Goal: Task Accomplishment & Management: Manage account settings

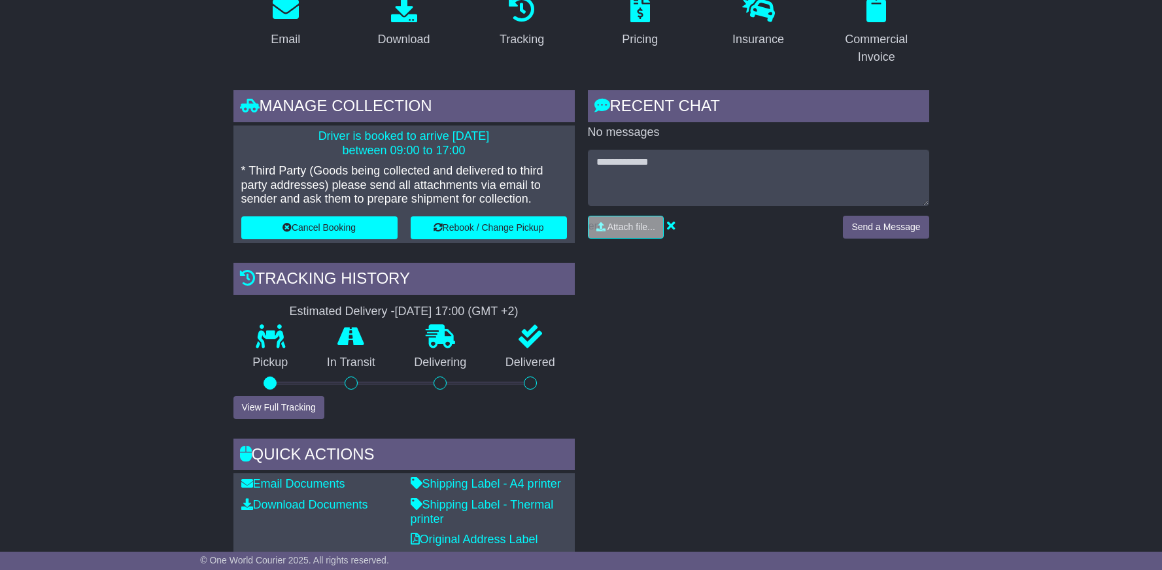
scroll to position [40, 0]
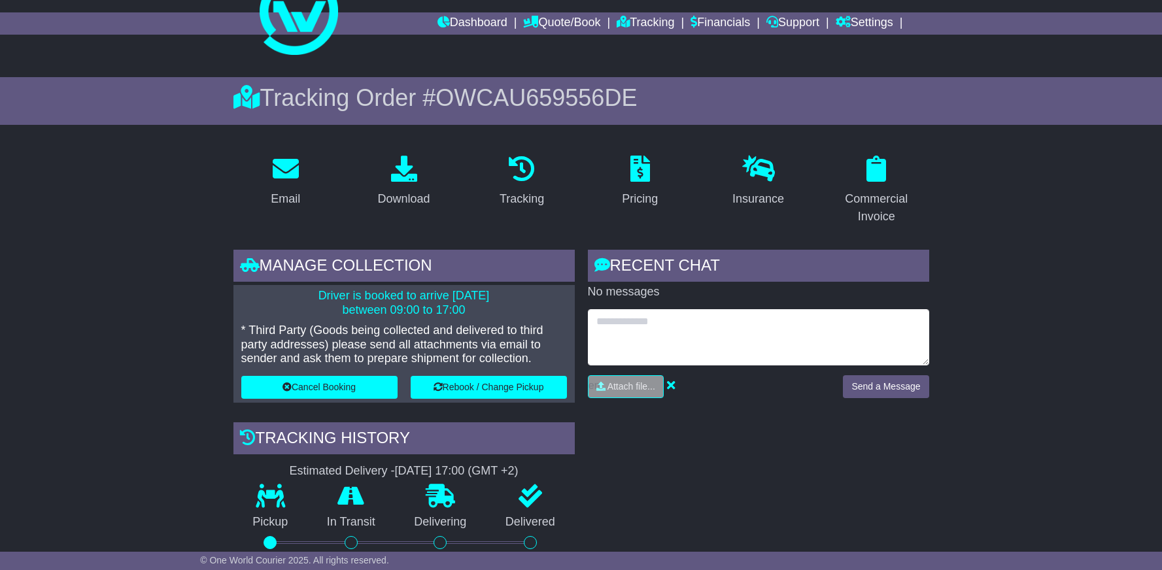
click at [675, 338] on textarea at bounding box center [758, 337] width 341 height 56
type textarea "**********"
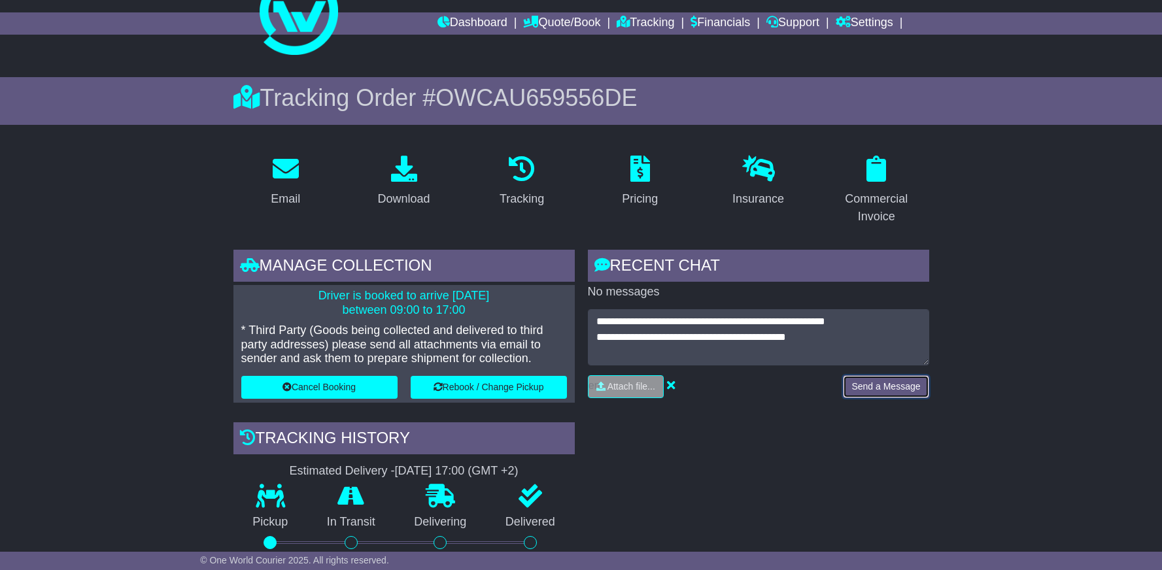
click at [887, 386] on button "Send a Message" at bounding box center [886, 386] width 86 height 23
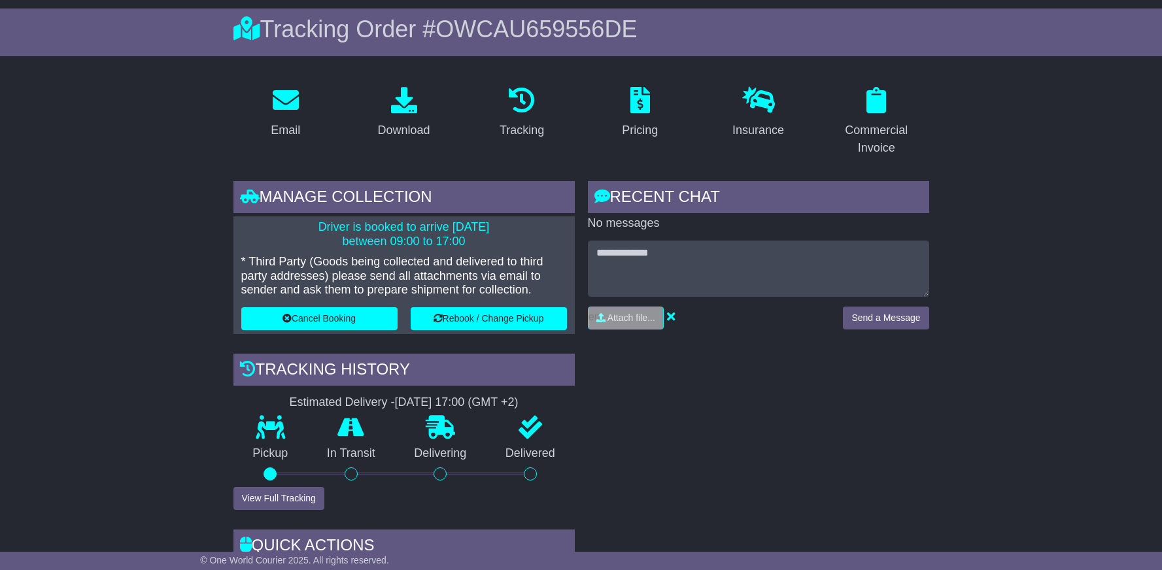
scroll to position [103, 0]
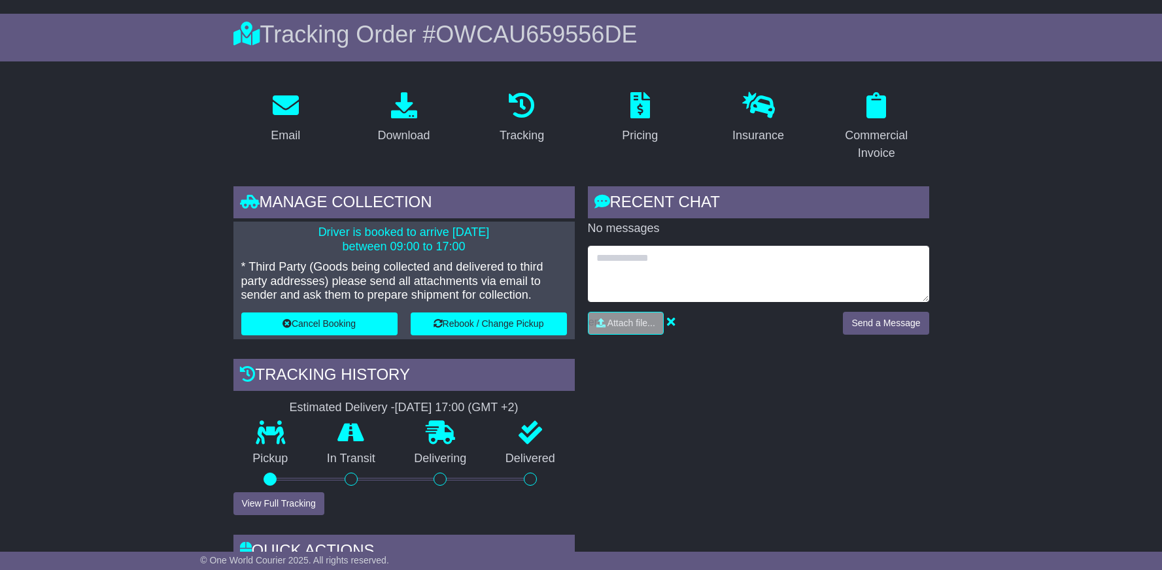
click at [735, 275] on textarea at bounding box center [758, 274] width 341 height 56
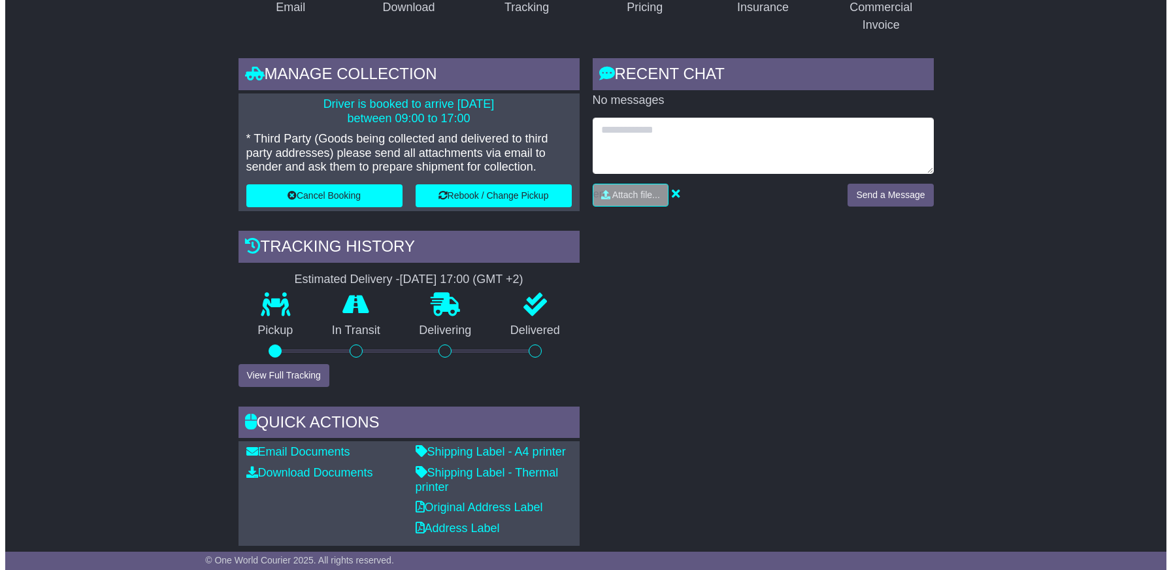
scroll to position [220, 0]
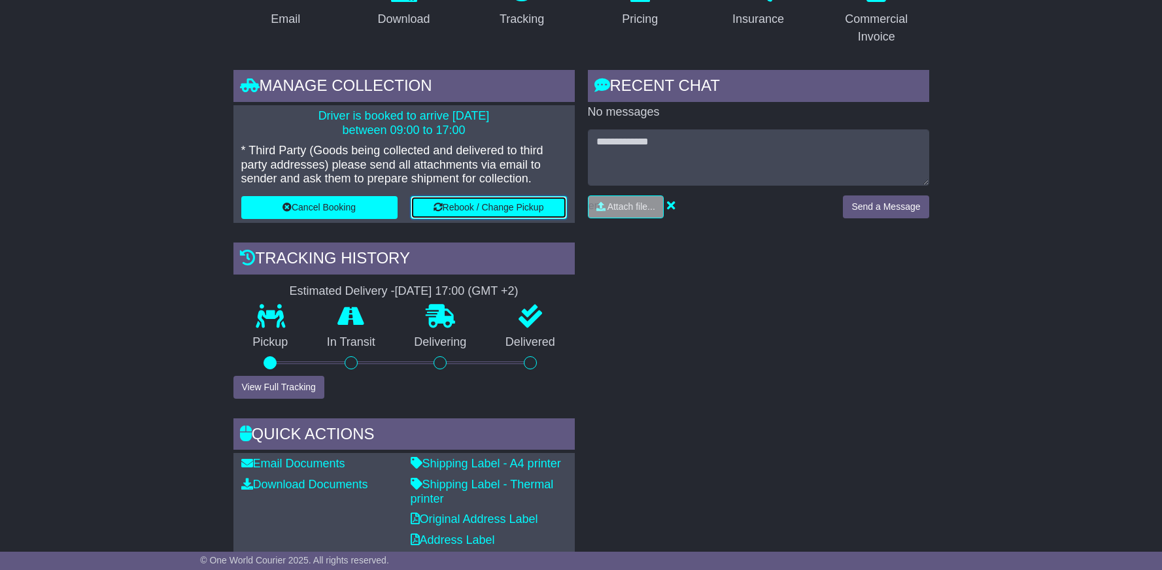
click at [484, 213] on button "Rebook / Change Pickup" at bounding box center [488, 207] width 156 height 23
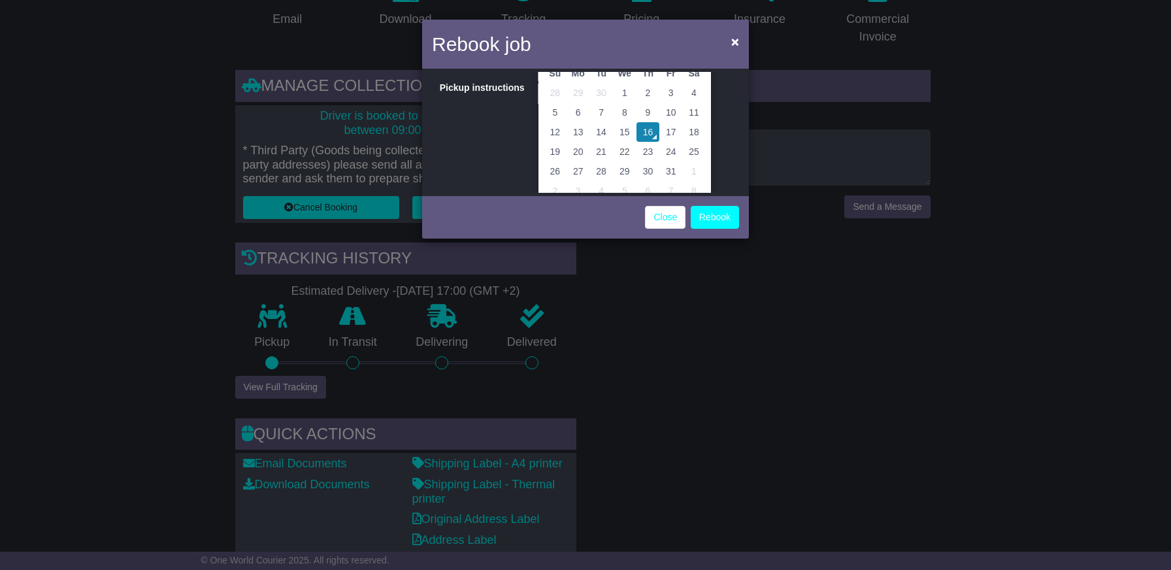
scroll to position [92, 0]
click at [669, 118] on td "17" at bounding box center [671, 119] width 23 height 20
type input "**********"
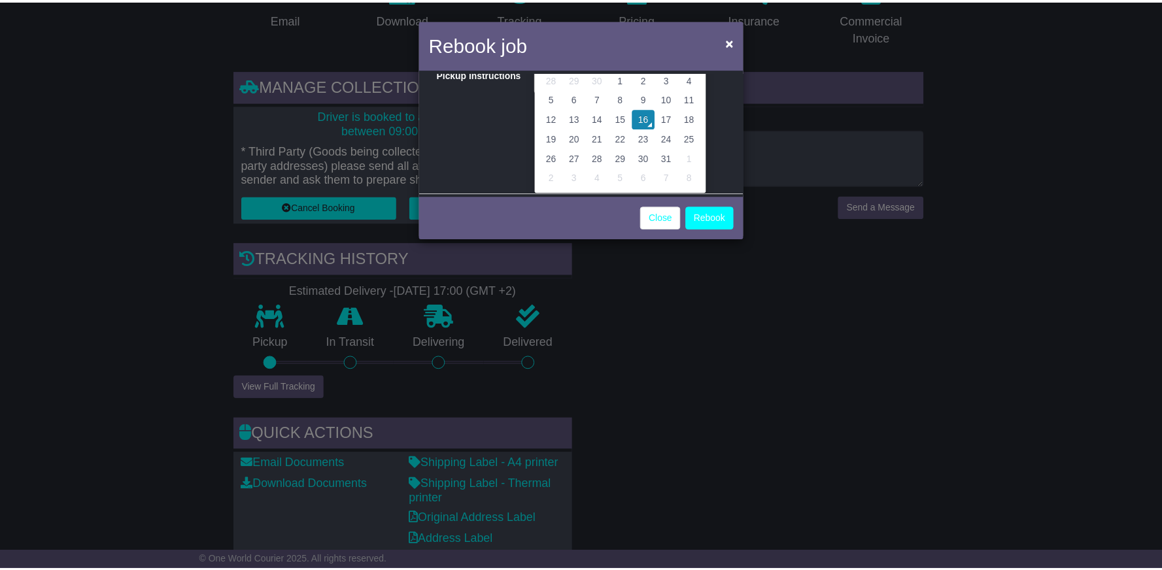
scroll to position [0, 0]
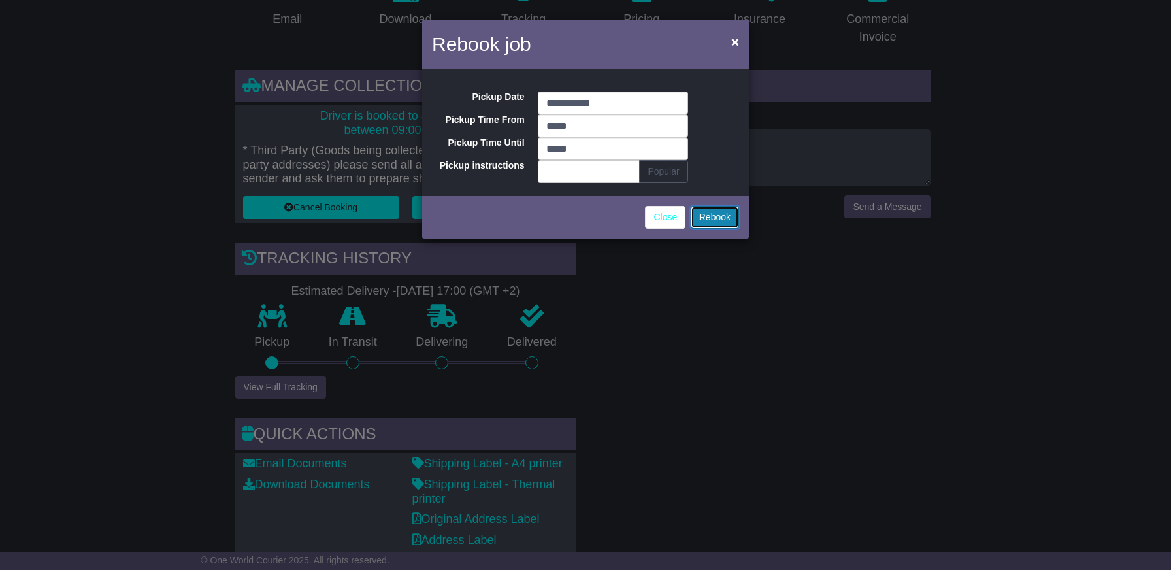
click at [728, 224] on button "Rebook" at bounding box center [715, 217] width 48 height 23
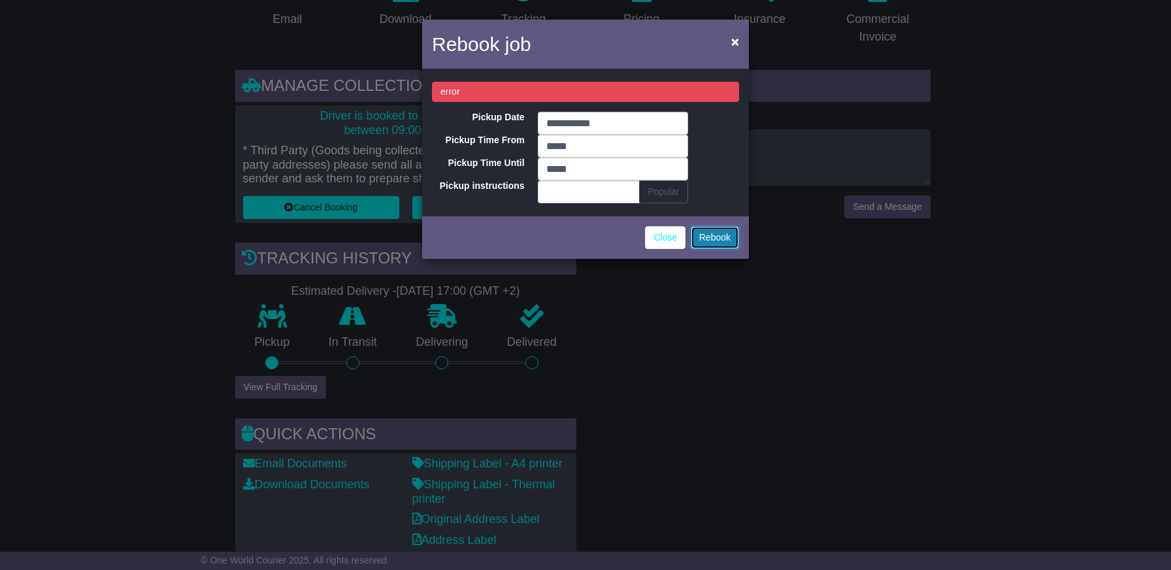
click at [713, 246] on button "Rebook" at bounding box center [715, 237] width 48 height 23
click at [666, 193] on button "Popular" at bounding box center [663, 191] width 48 height 23
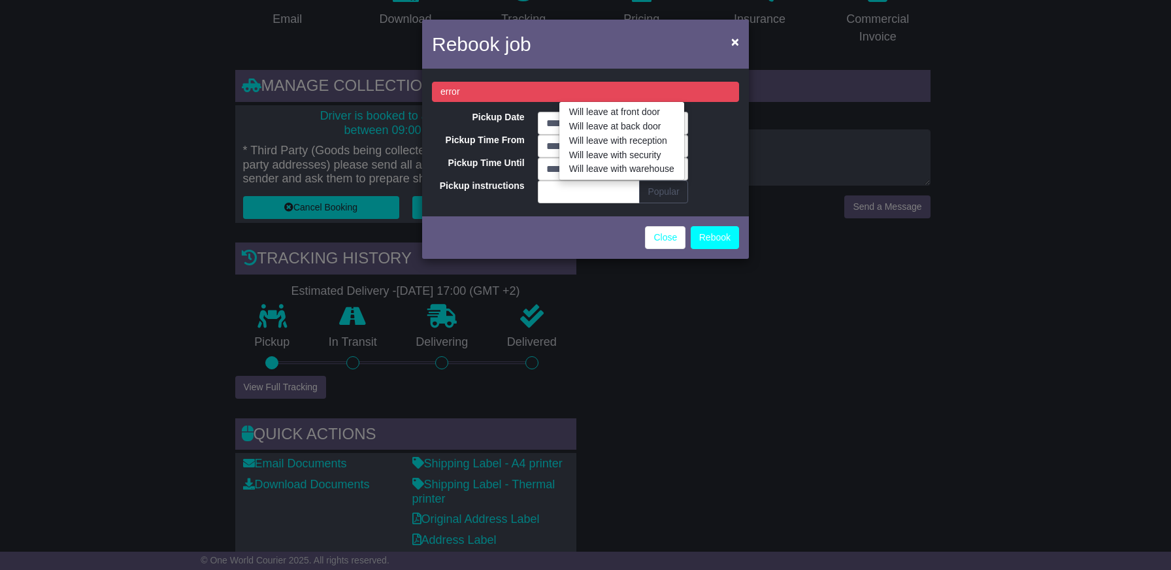
drag, startPoint x: 986, startPoint y: 320, endPoint x: 954, endPoint y: 310, distance: 33.5
click at [988, 322] on div "**********" at bounding box center [585, 285] width 1171 height 570
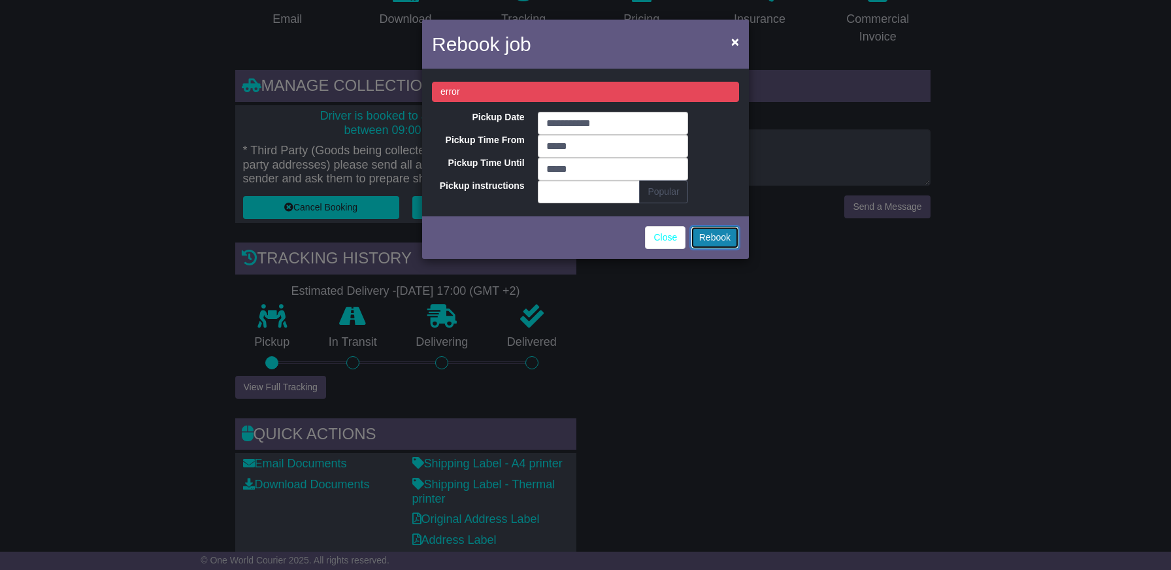
click at [718, 246] on button "Rebook" at bounding box center [715, 237] width 48 height 23
click at [664, 234] on link "Close" at bounding box center [665, 237] width 41 height 23
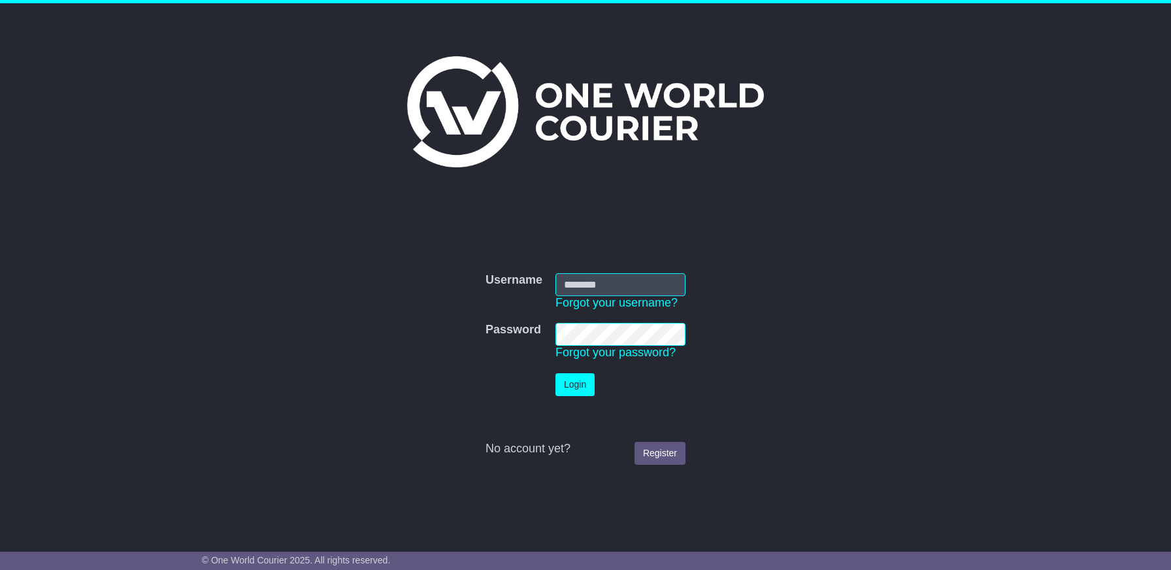
type input "**********"
click at [579, 386] on button "Login" at bounding box center [575, 384] width 39 height 23
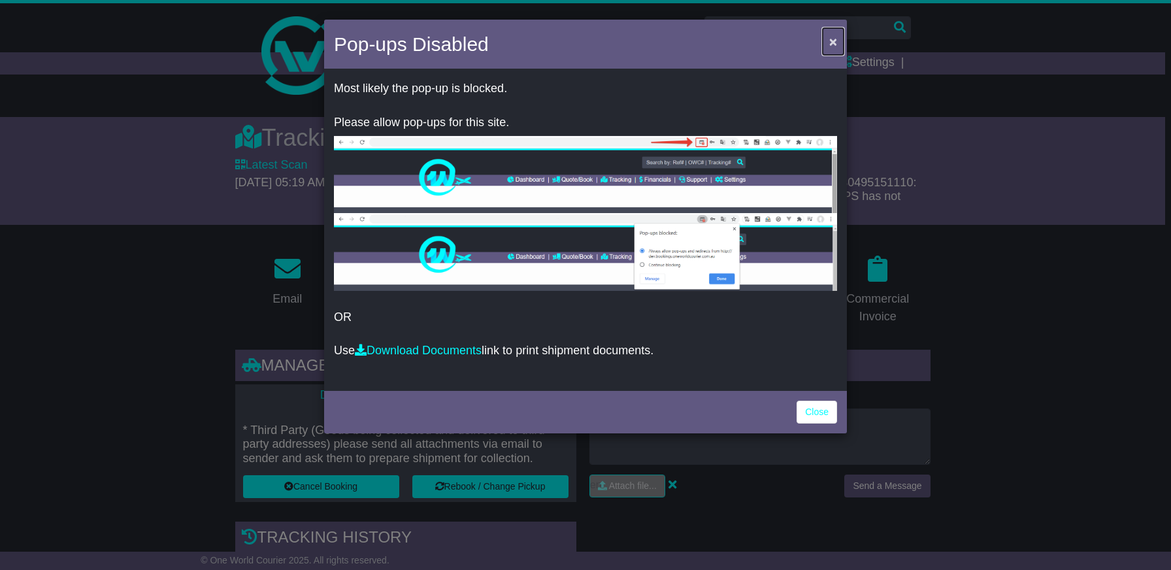
click at [835, 39] on span "×" at bounding box center [833, 41] width 8 height 15
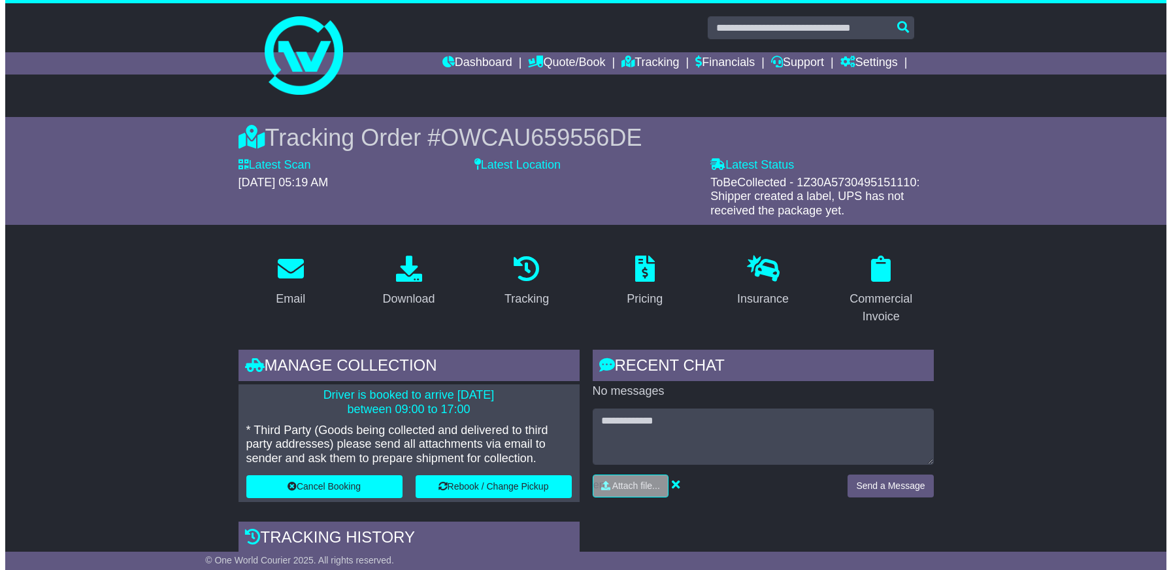
scroll to position [256, 0]
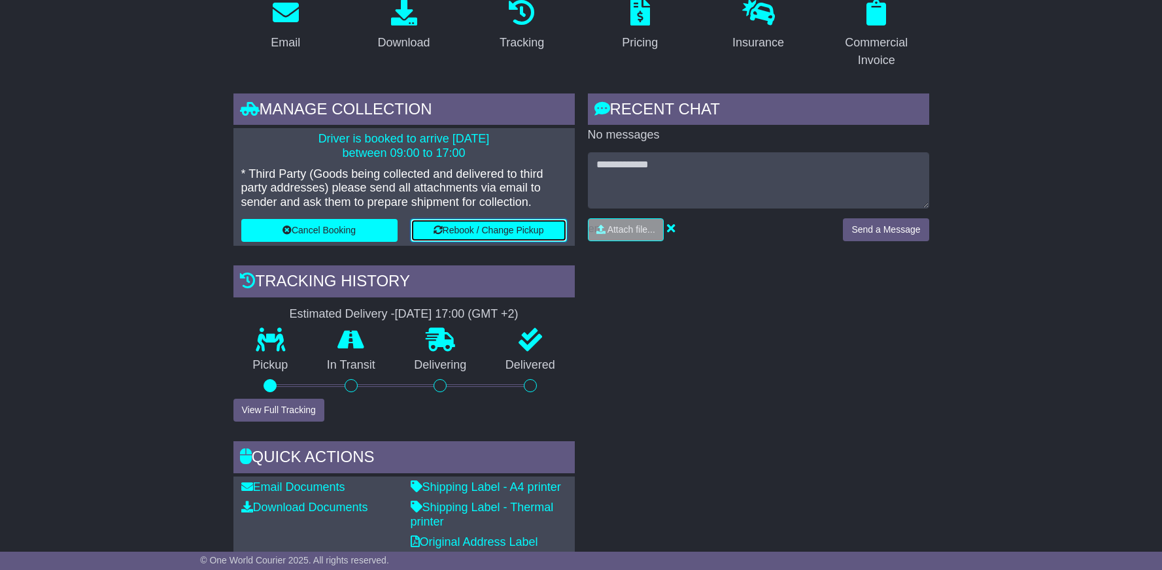
click at [461, 240] on button "Rebook / Change Pickup" at bounding box center [488, 230] width 156 height 23
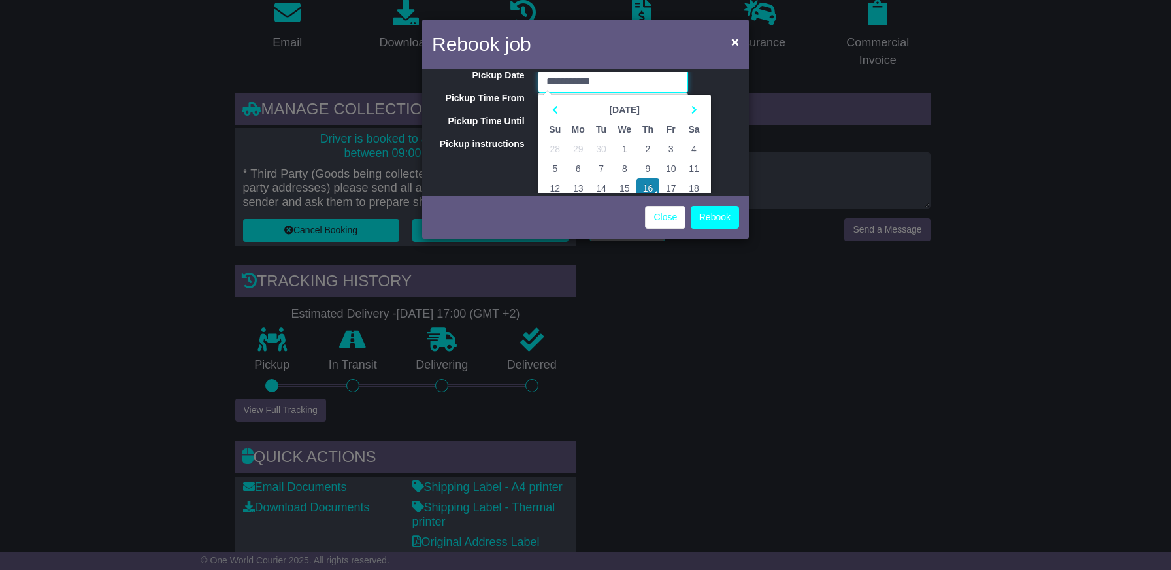
scroll to position [33, 0]
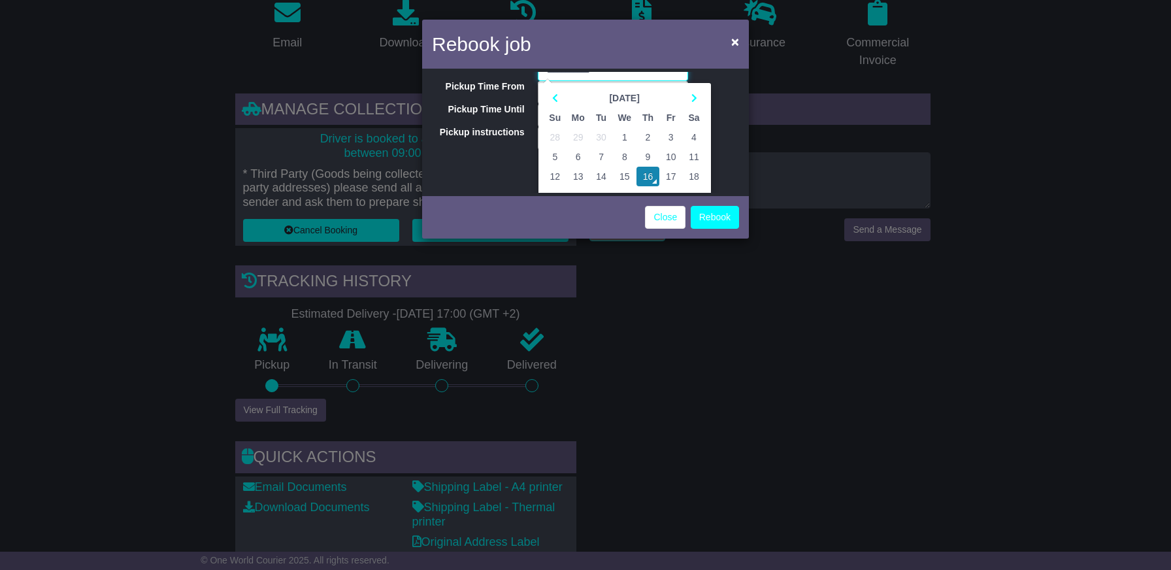
click at [670, 176] on td "17" at bounding box center [671, 177] width 23 height 20
type input "**********"
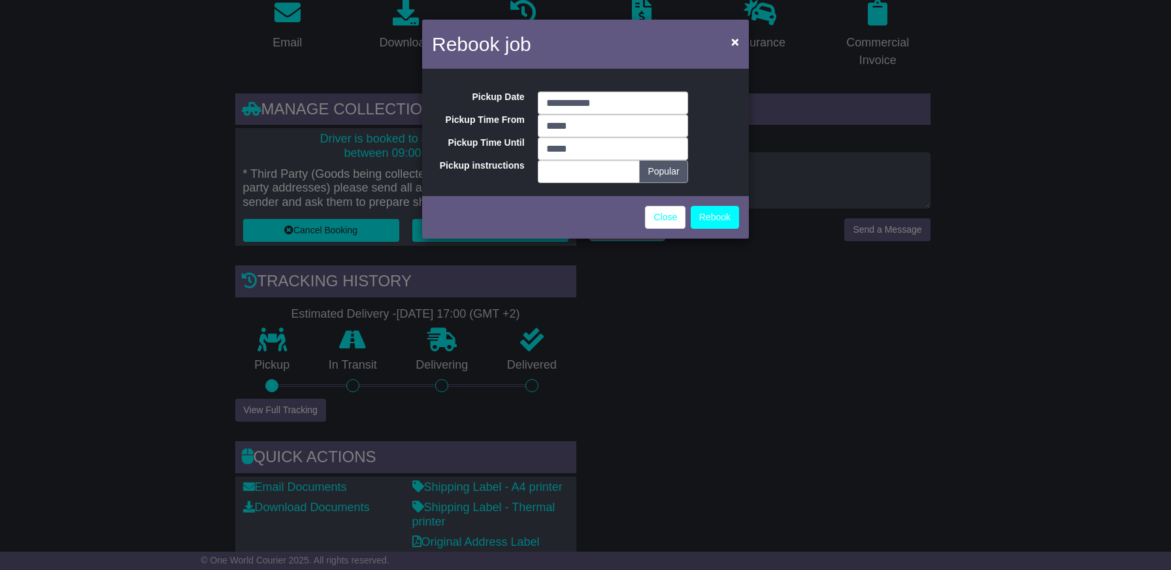
click at [670, 176] on button "Popular" at bounding box center [663, 171] width 48 height 23
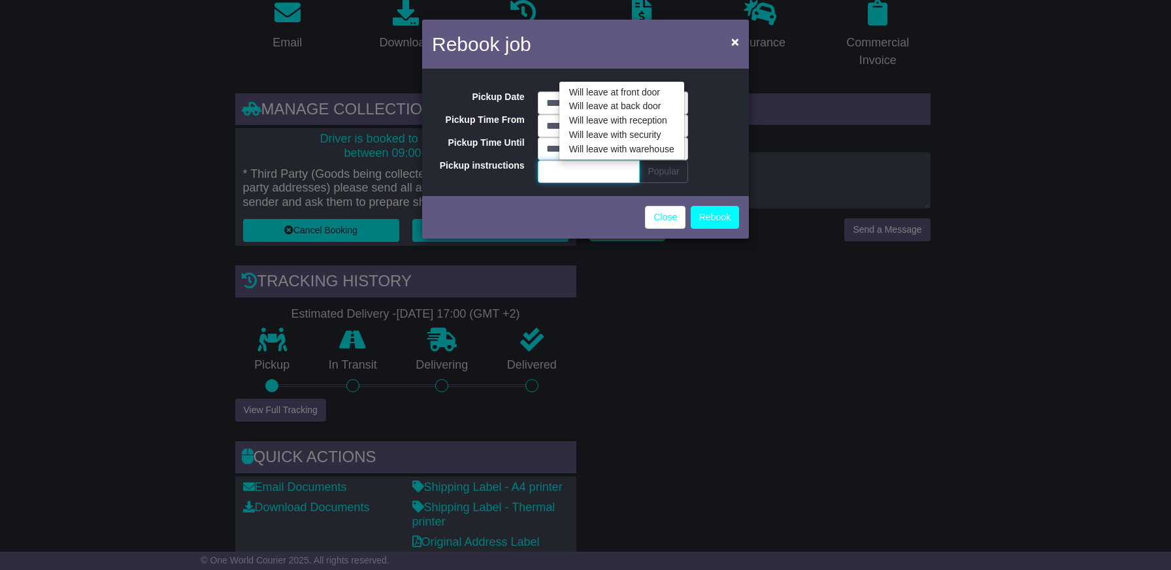
click at [602, 175] on input "Pickup instructions" at bounding box center [589, 171] width 103 height 23
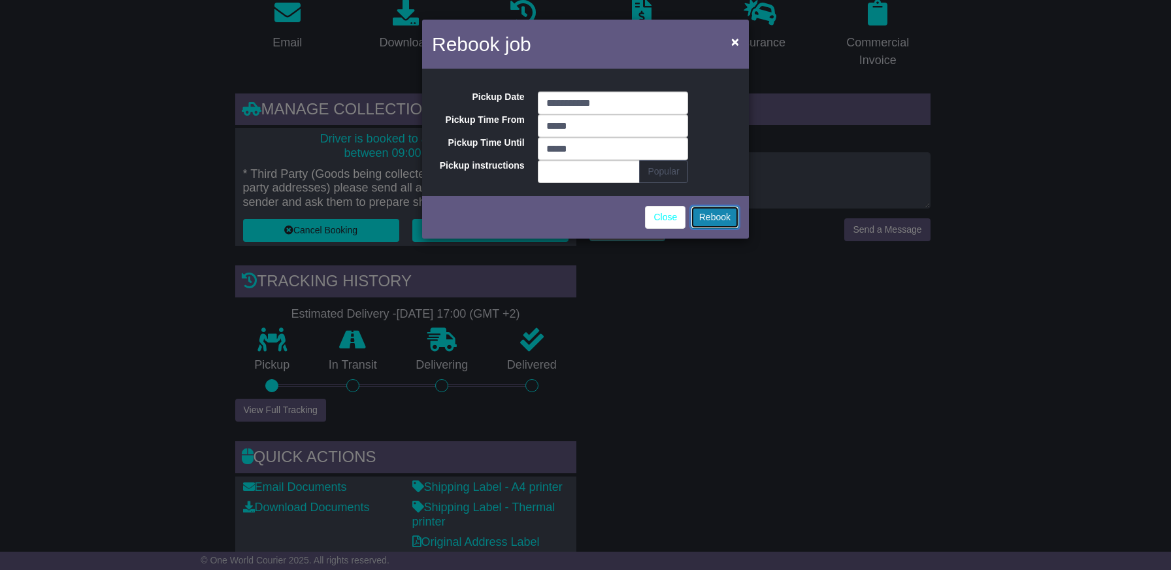
click at [717, 222] on button "Rebook" at bounding box center [715, 217] width 48 height 23
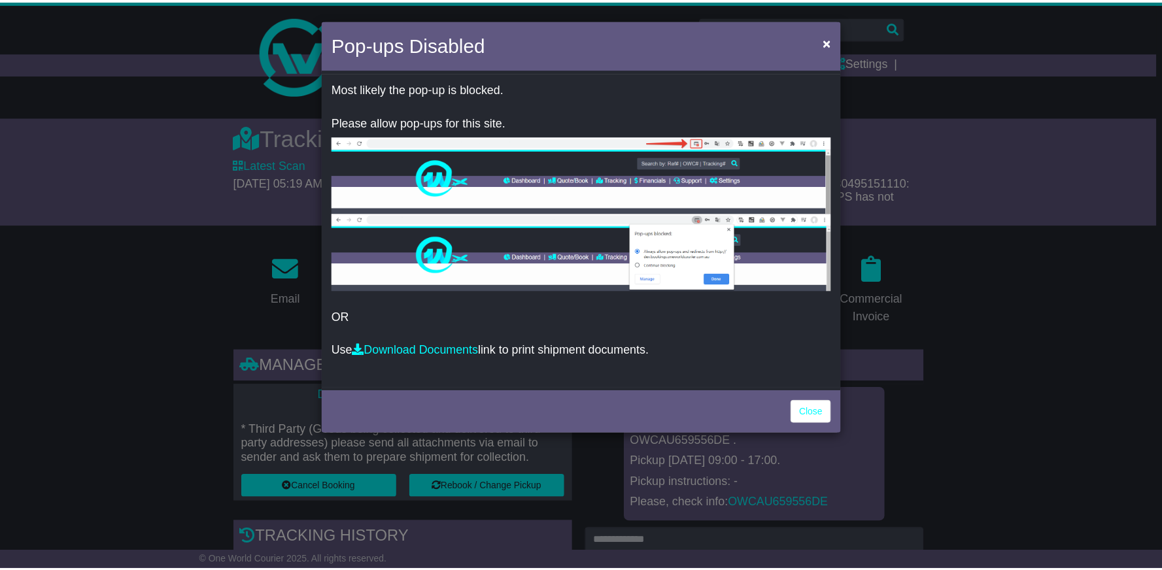
scroll to position [256, 0]
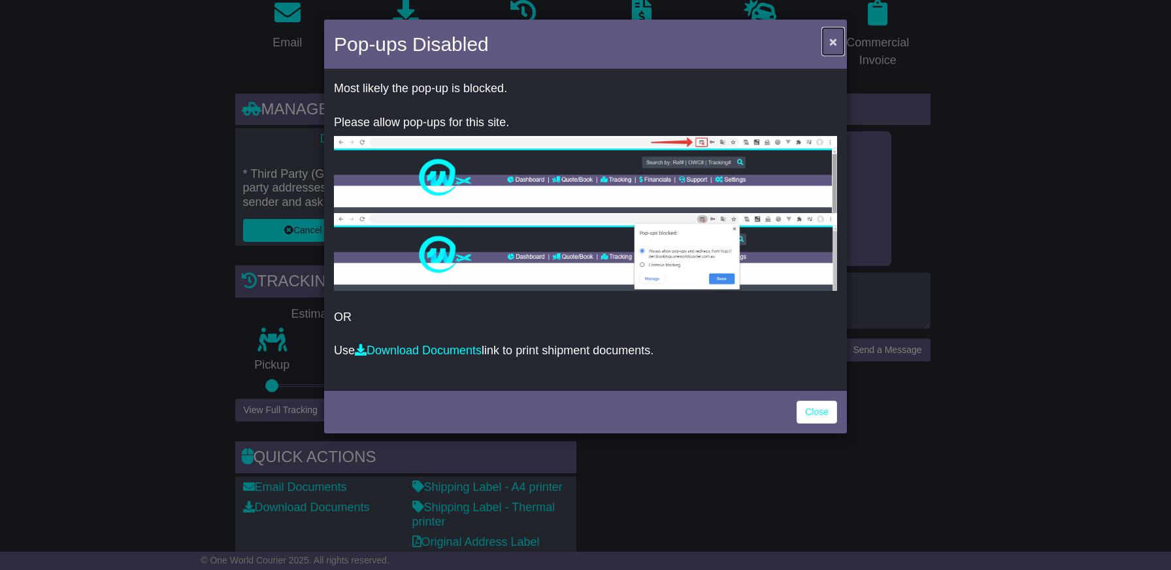
click at [829, 38] on span "×" at bounding box center [833, 41] width 8 height 15
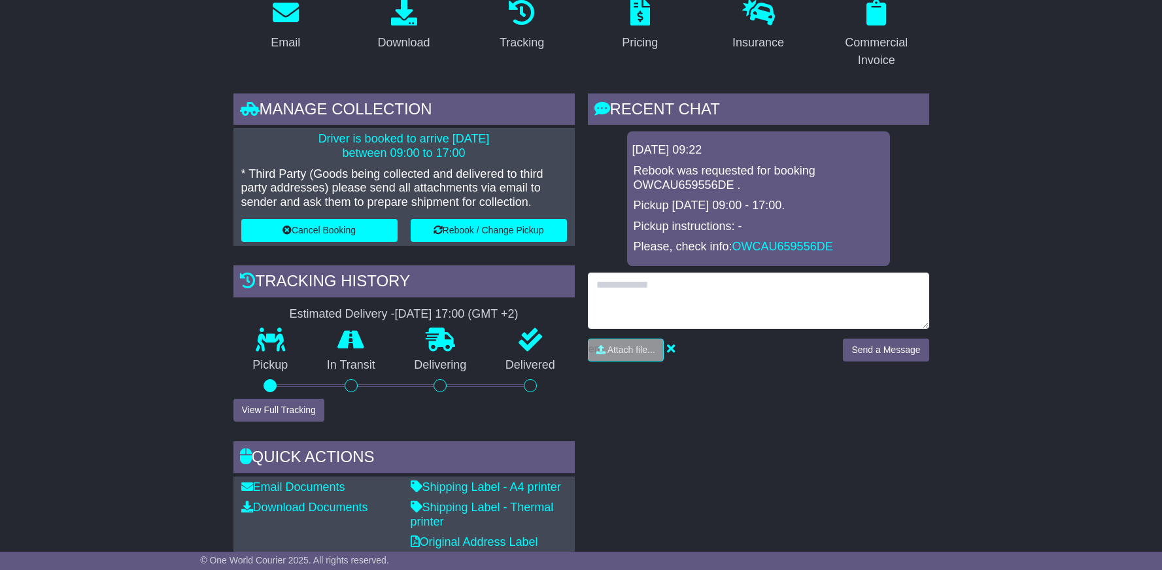
click at [648, 320] on textarea at bounding box center [758, 301] width 341 height 56
type textarea "**********"
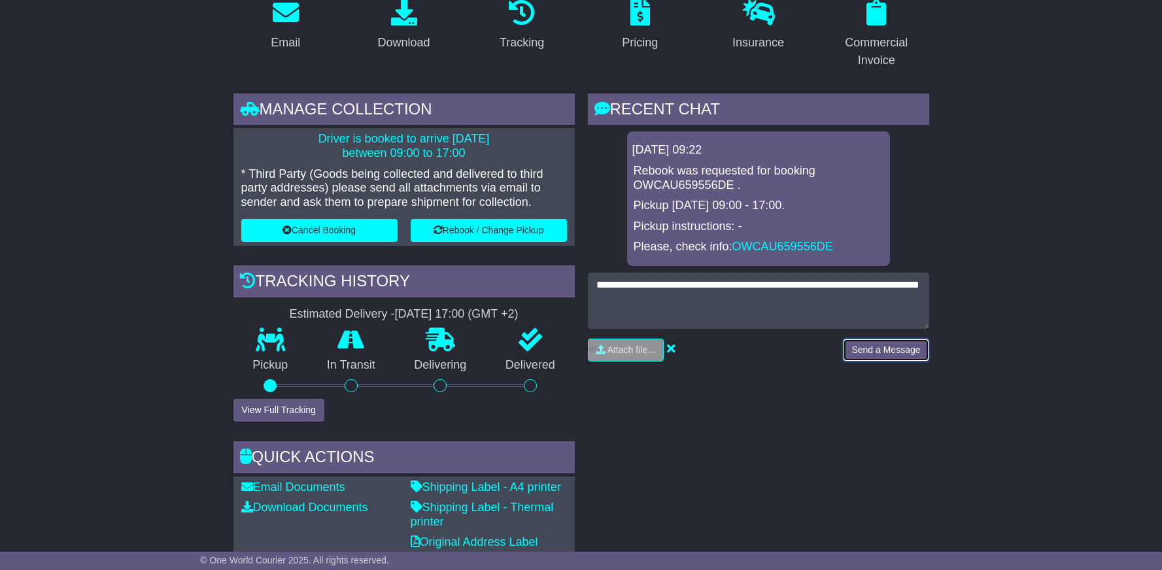
click at [862, 348] on button "Send a Message" at bounding box center [886, 350] width 86 height 23
